Goal: Information Seeking & Learning: Learn about a topic

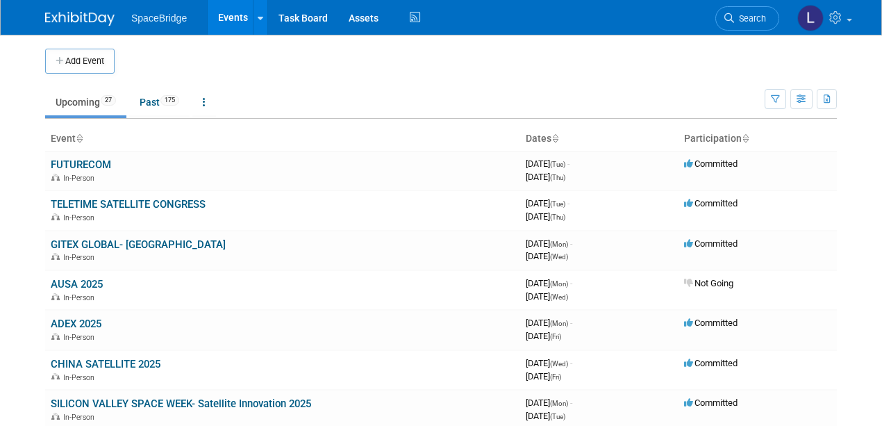
click at [75, 100] on link "Upcoming 27" at bounding box center [85, 102] width 81 height 26
click at [154, 100] on link "Past 175" at bounding box center [159, 102] width 60 height 26
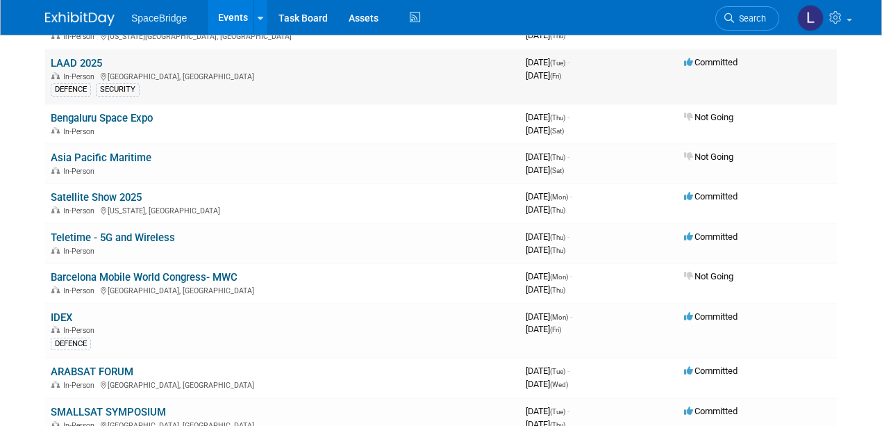
scroll to position [1203, 0]
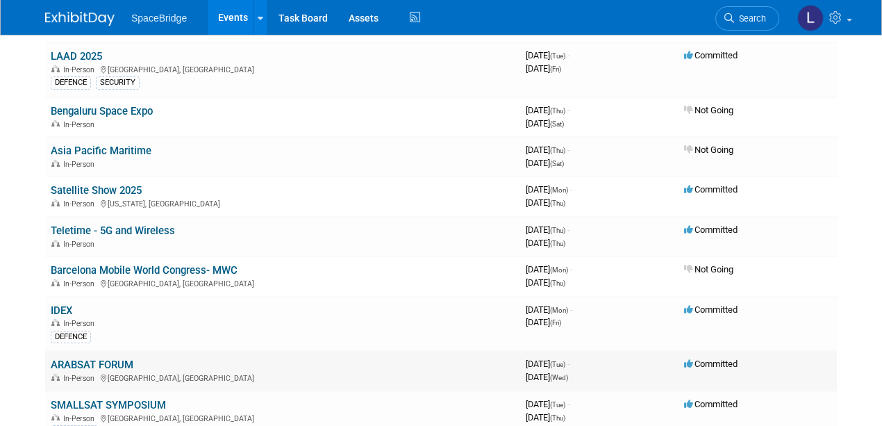
click at [96, 358] on link "ARABSAT FORUM" at bounding box center [92, 364] width 83 height 12
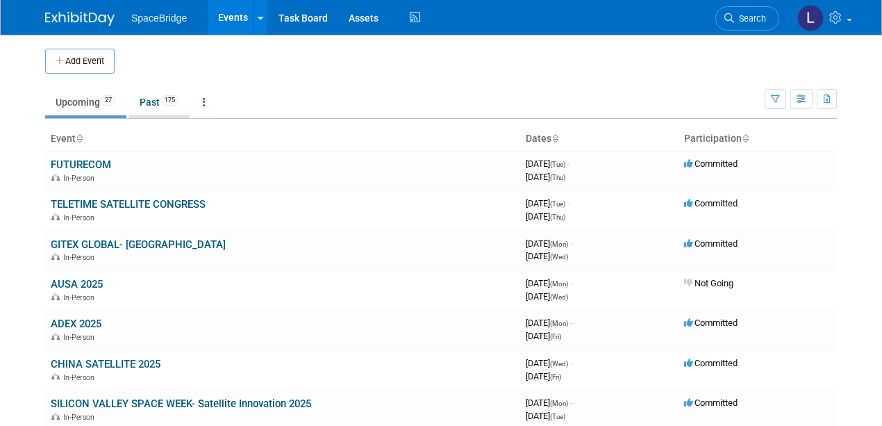
click at [151, 100] on link "Past 175" at bounding box center [159, 102] width 60 height 26
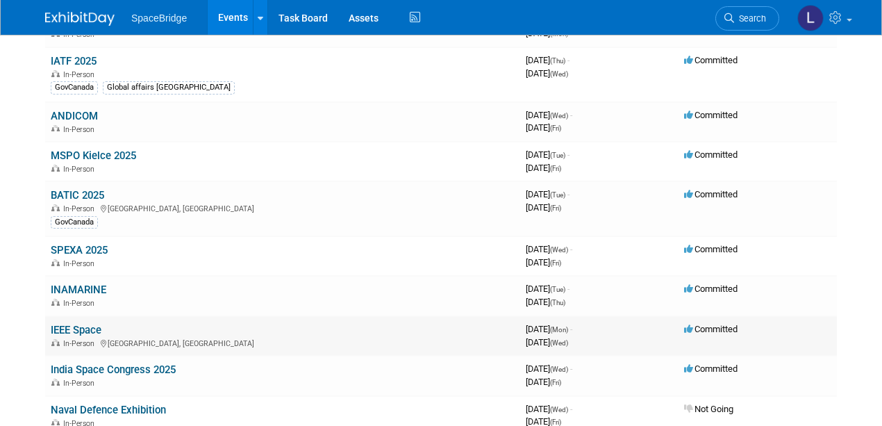
scroll to position [231, 0]
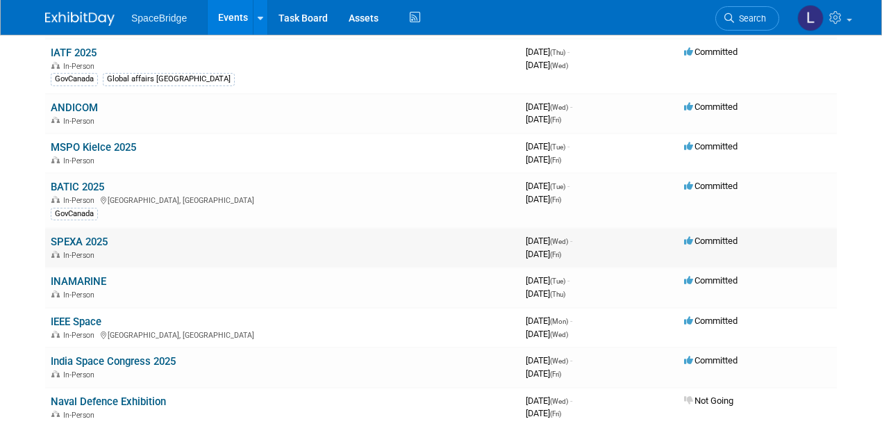
click at [72, 240] on link "SPEXA 2025" at bounding box center [79, 241] width 57 height 12
click at [65, 320] on link "IEEE Space" at bounding box center [76, 321] width 51 height 12
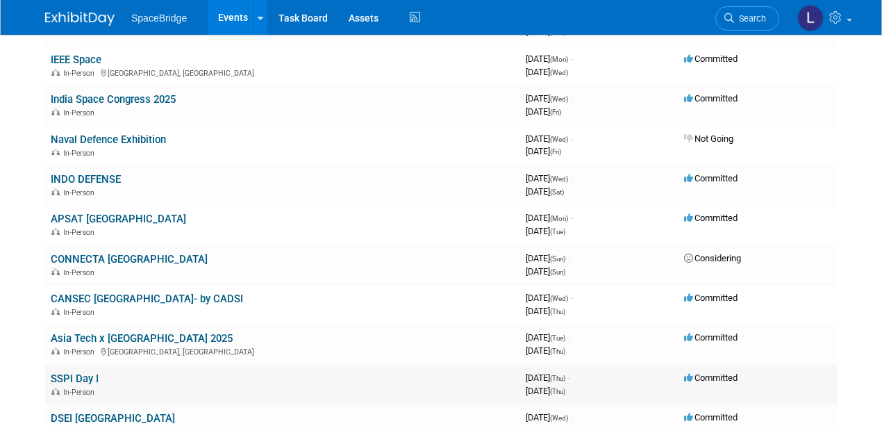
scroll to position [509, 0]
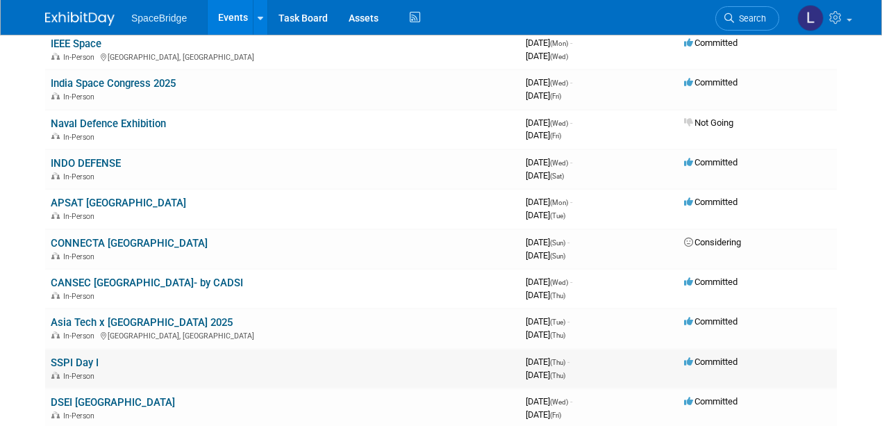
click at [81, 357] on link "SSPI Day I" at bounding box center [75, 362] width 48 height 12
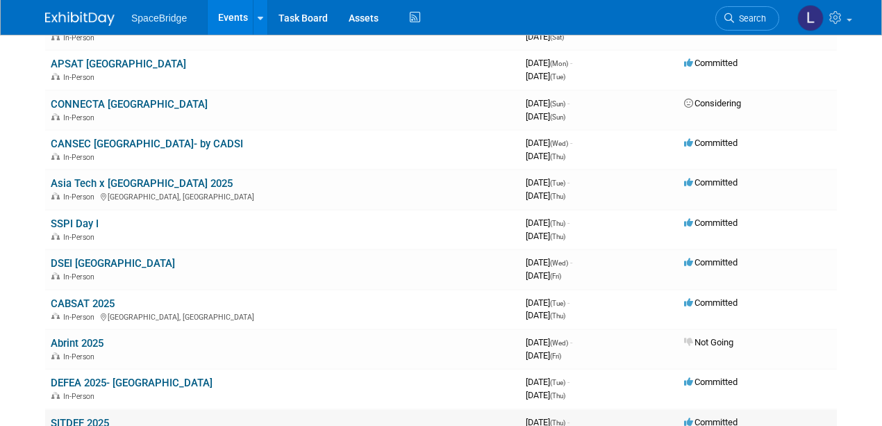
scroll to position [694, 0]
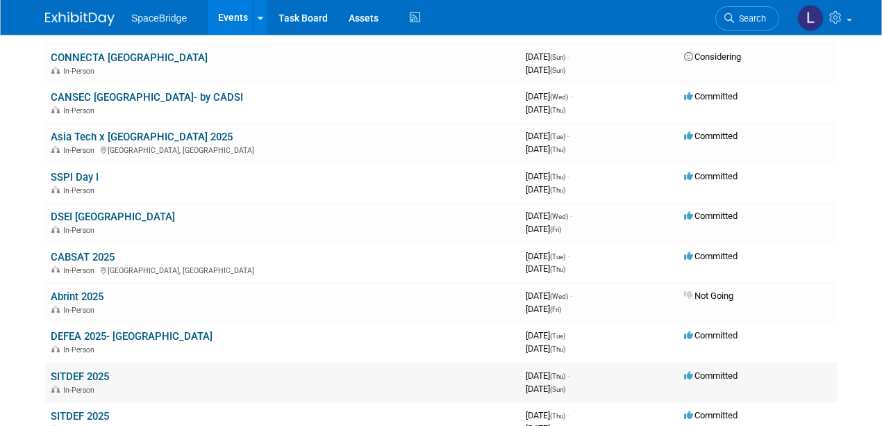
click at [81, 373] on link "SITDEF 2025" at bounding box center [80, 376] width 58 height 12
